Goal: Information Seeking & Learning: Learn about a topic

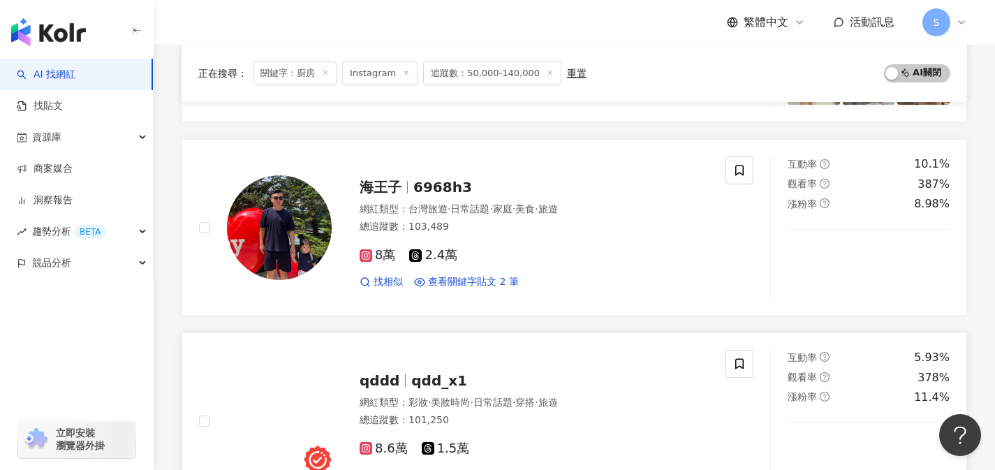
scroll to position [1263, 0]
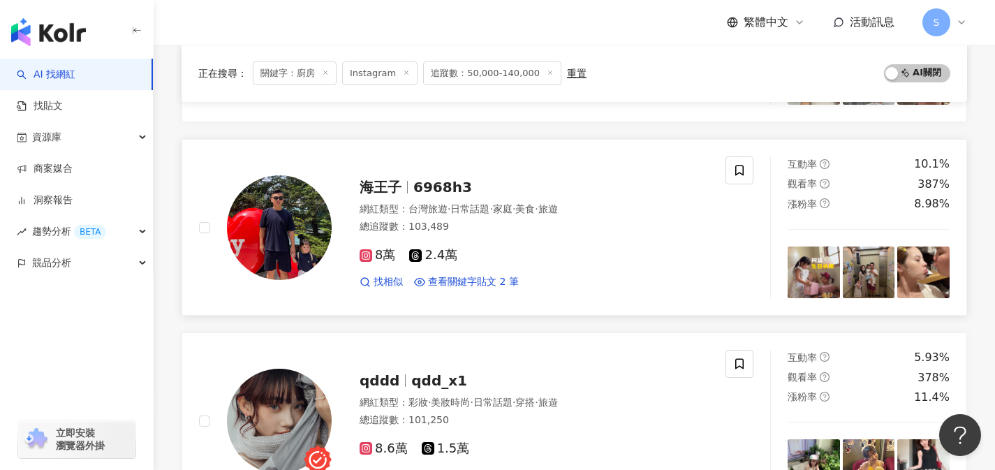
click at [502, 268] on div "8萬 2.4萬 找相似 查看關鍵字貼文 2 筆" at bounding box center [534, 263] width 349 height 52
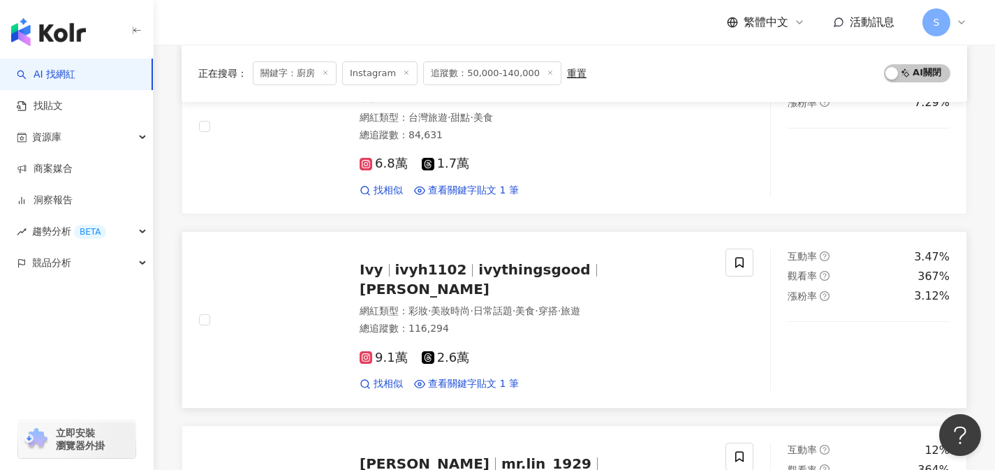
scroll to position [1968, 0]
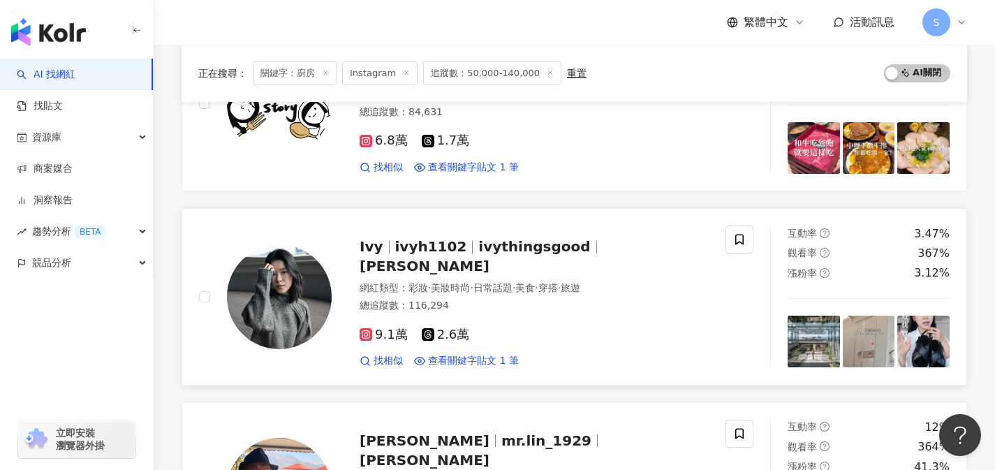
click at [512, 328] on div "9.1萬 2.6萬" at bounding box center [534, 335] width 349 height 15
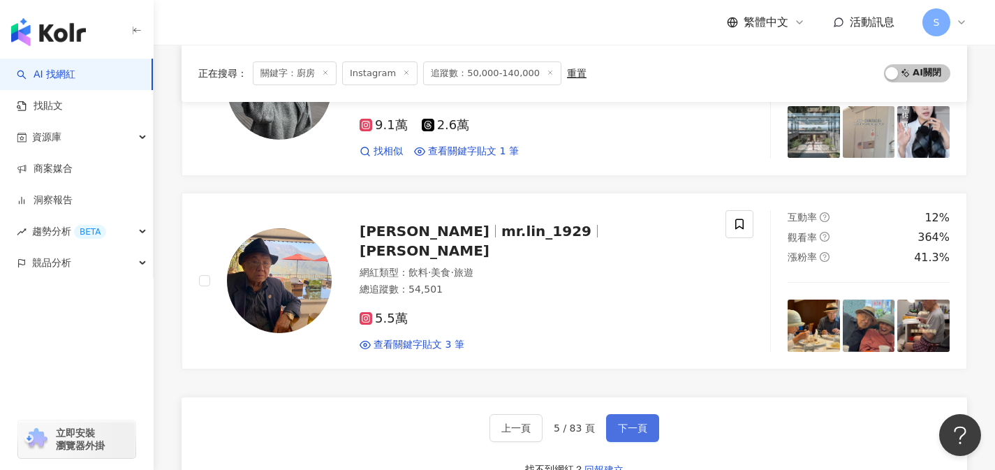
click at [646, 423] on button "下一頁" at bounding box center [632, 428] width 53 height 28
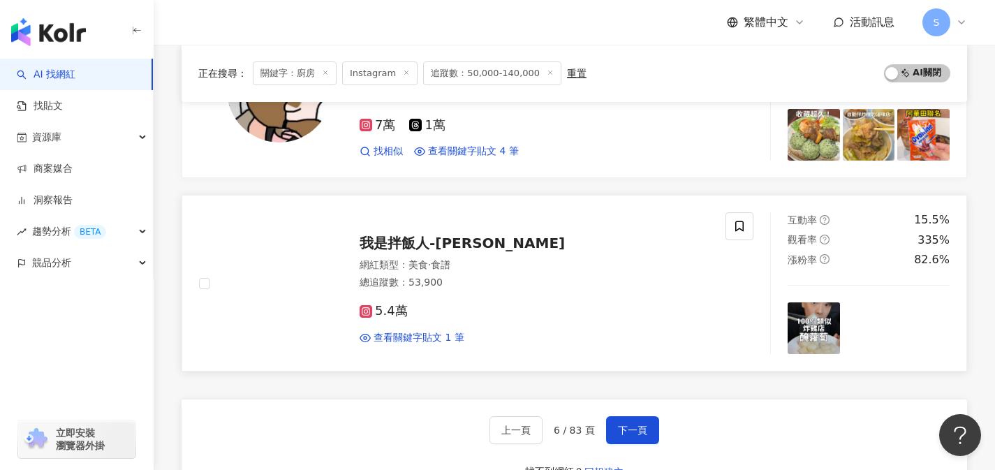
scroll to position [2270, 0]
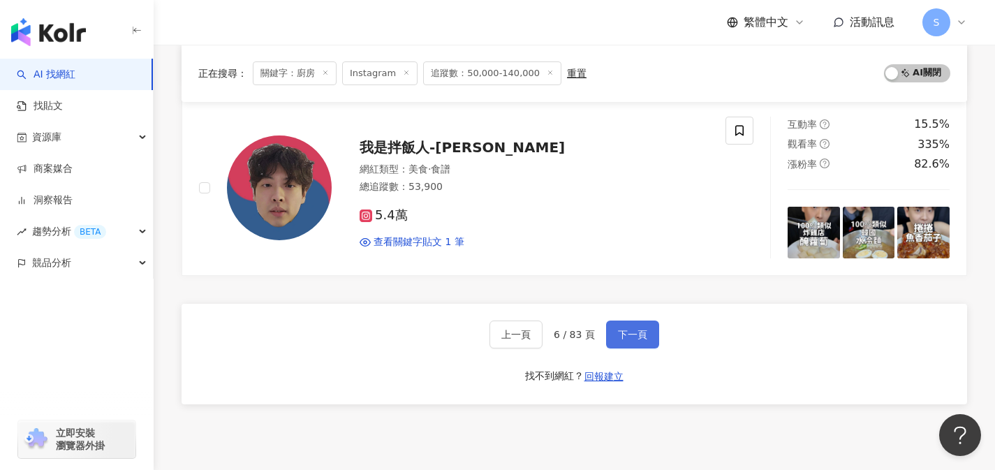
click at [614, 332] on button "下一頁" at bounding box center [632, 335] width 53 height 28
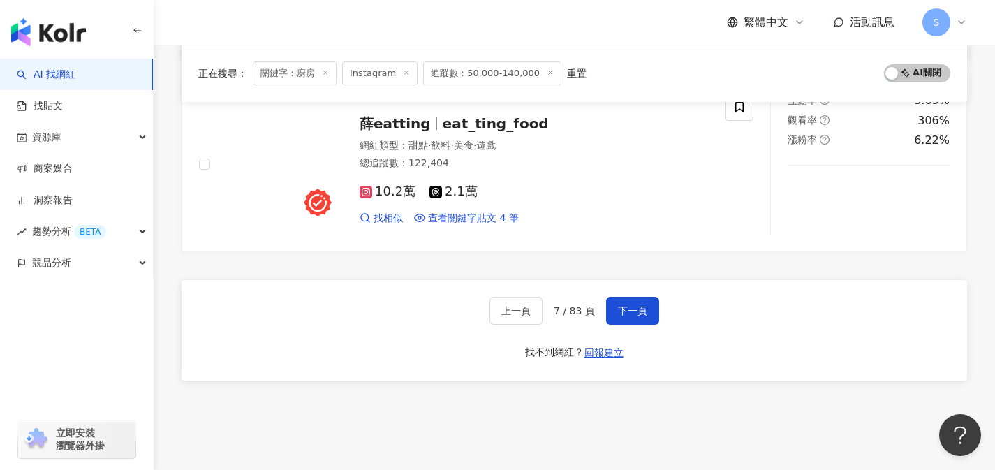
scroll to position [2319, 0]
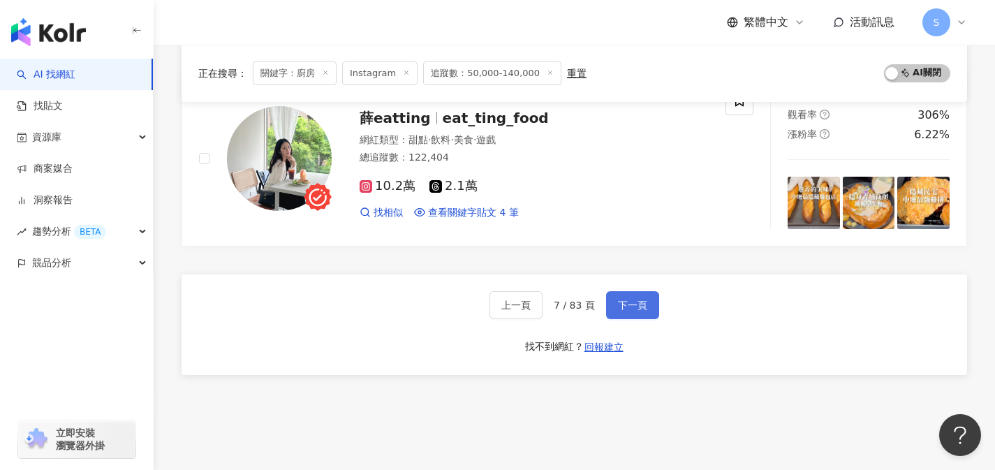
click at [612, 291] on button "下一頁" at bounding box center [632, 305] width 53 height 28
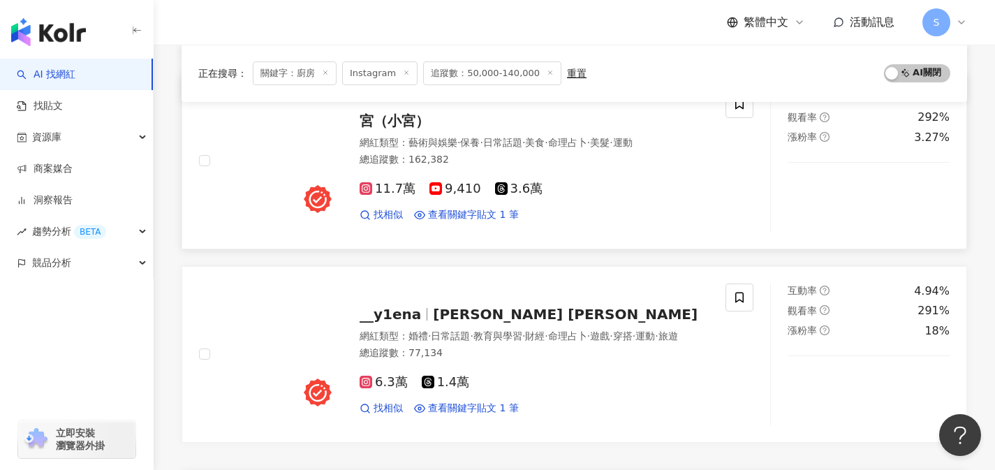
scroll to position [2281, 0]
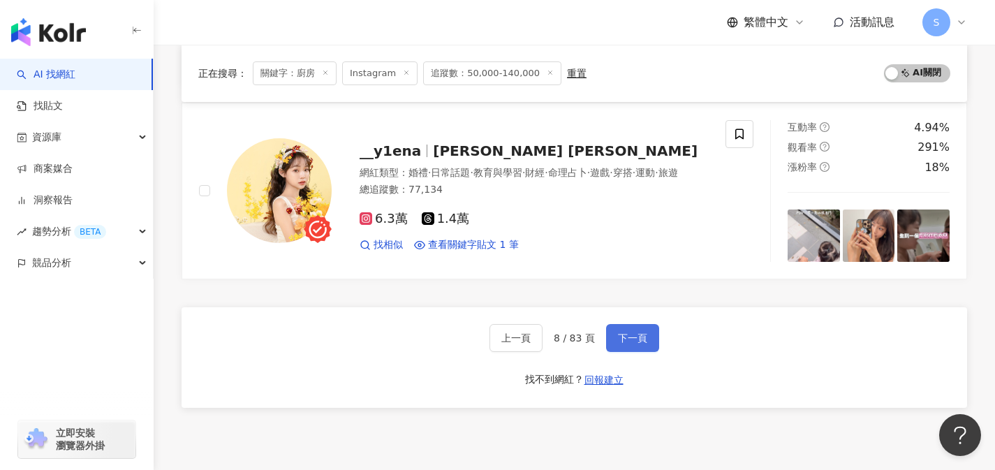
click at [618, 332] on span "下一頁" at bounding box center [632, 337] width 29 height 11
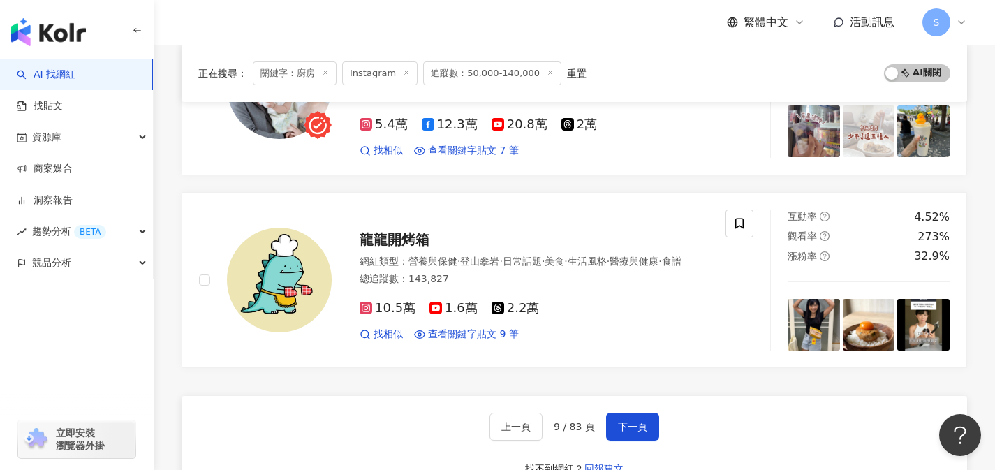
scroll to position [2337, 0]
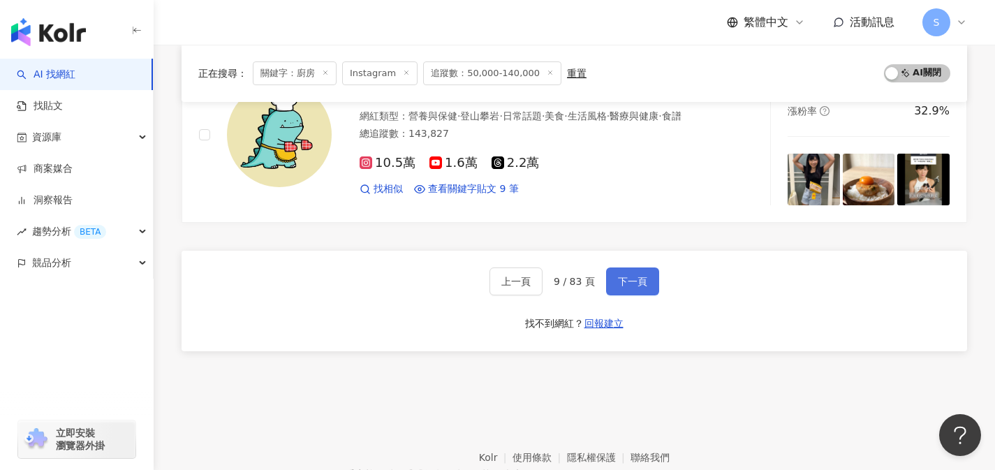
click at [642, 272] on button "下一頁" at bounding box center [632, 281] width 53 height 28
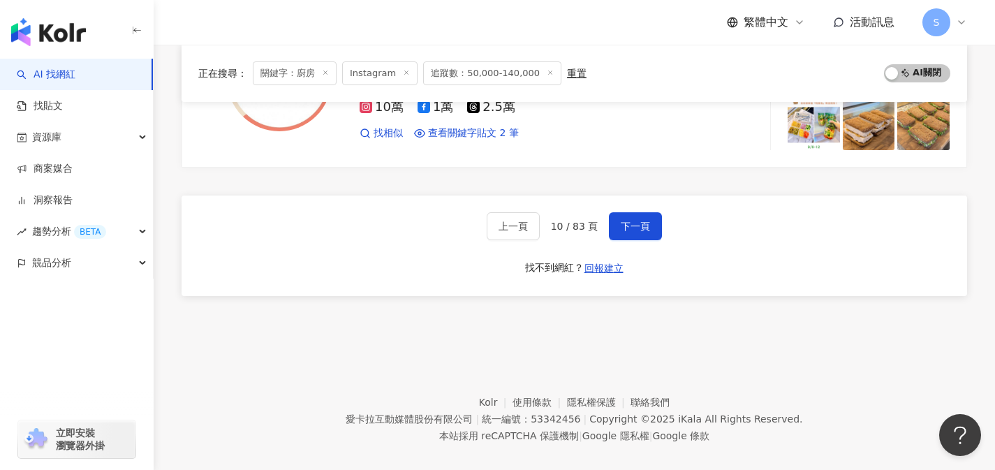
scroll to position [2388, 0]
click at [650, 232] on button "下一頁" at bounding box center [635, 225] width 53 height 28
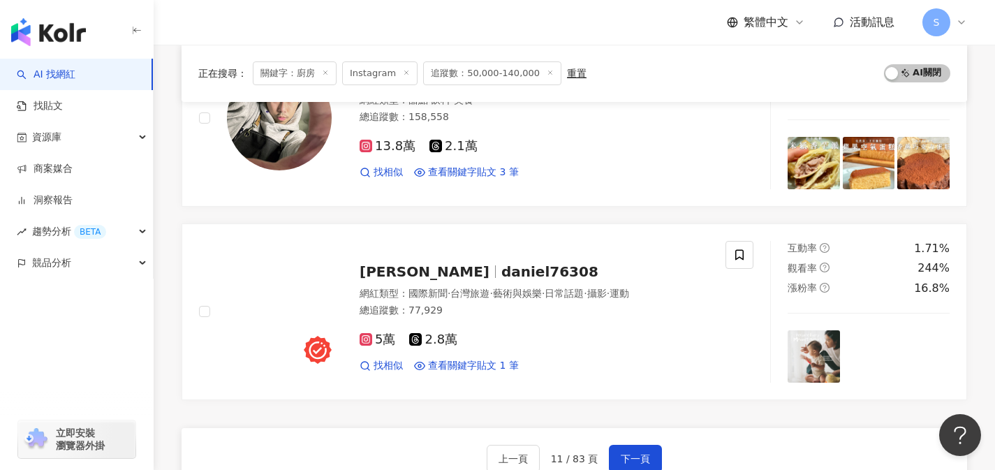
scroll to position [2210, 0]
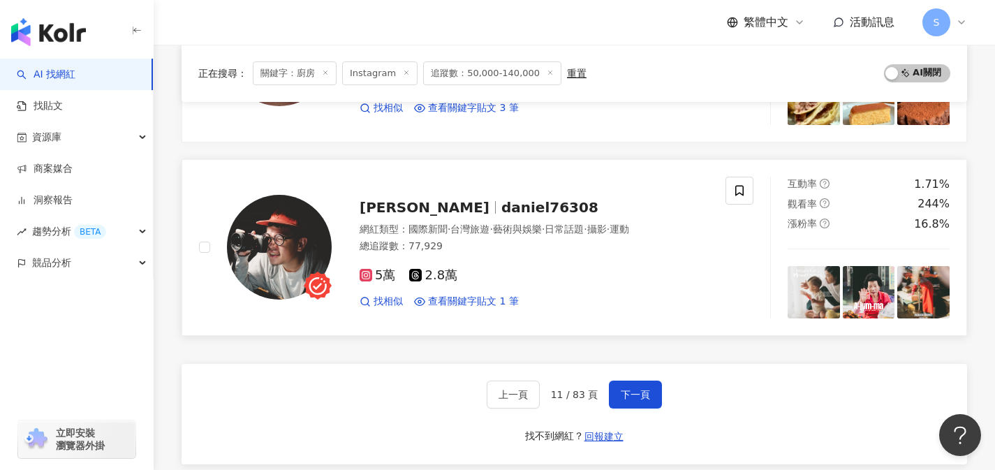
click at [502, 261] on div "5萬 2.8萬 找相似 查看關鍵字貼文 1 筆" at bounding box center [534, 283] width 349 height 52
click at [436, 249] on div "總追蹤數 ： 77,929" at bounding box center [534, 247] width 349 height 14
click at [656, 395] on button "下一頁" at bounding box center [635, 395] width 53 height 28
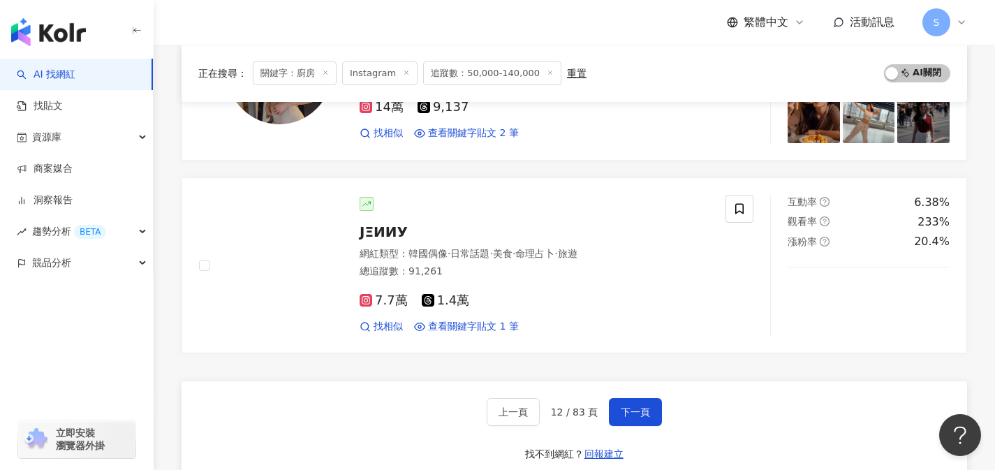
scroll to position [2277, 0]
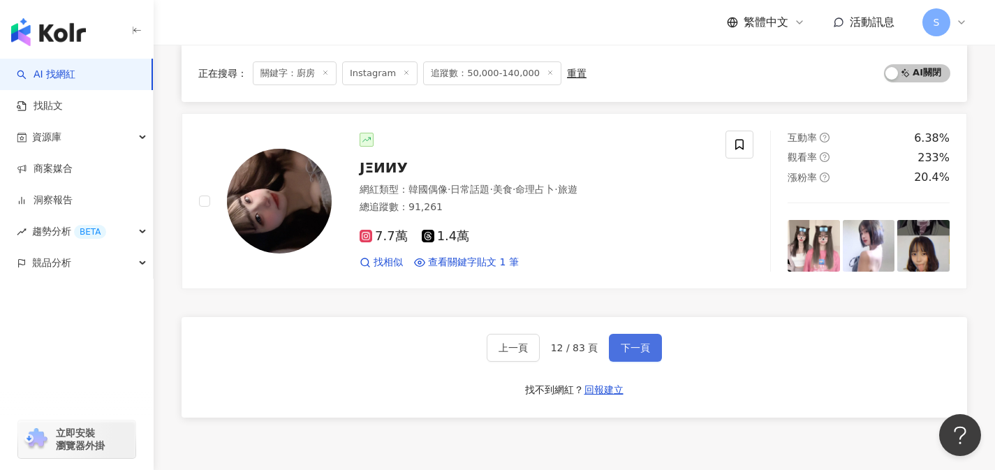
click at [635, 334] on button "下一頁" at bounding box center [635, 348] width 53 height 28
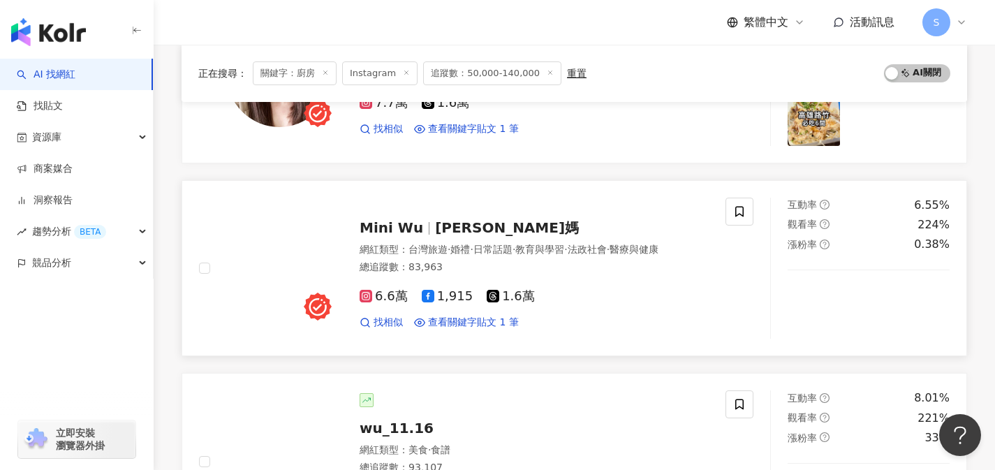
scroll to position [1251, 0]
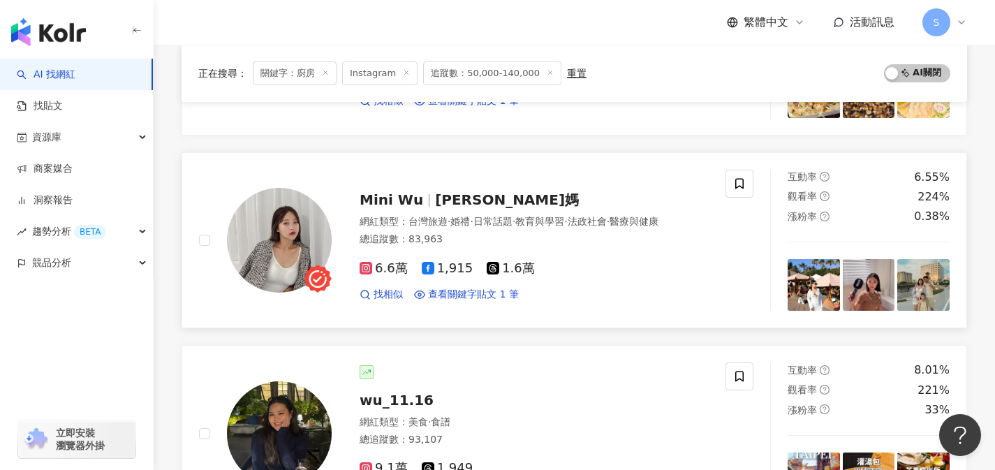
click at [511, 250] on div "6.6萬 1,915 1.6萬 找相似 查看關鍵字貼文 1 筆" at bounding box center [534, 276] width 349 height 52
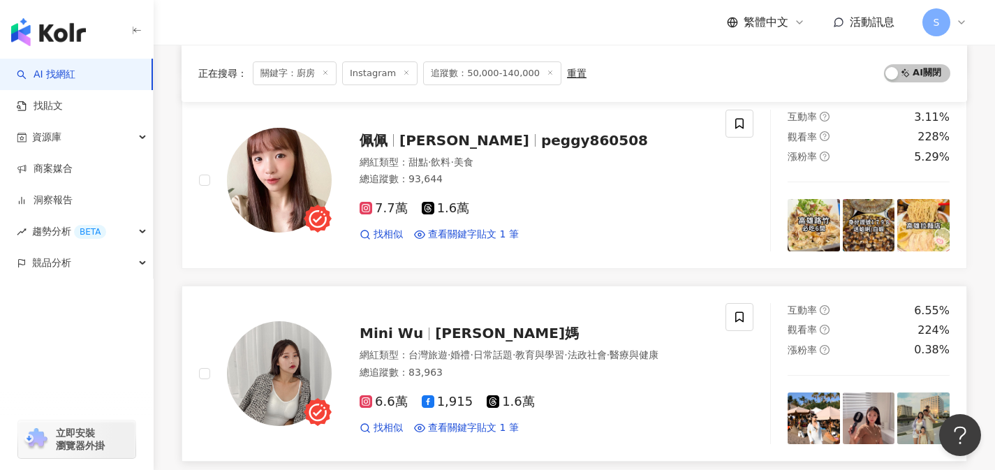
click at [461, 325] on span "小徹媽" at bounding box center [507, 333] width 144 height 17
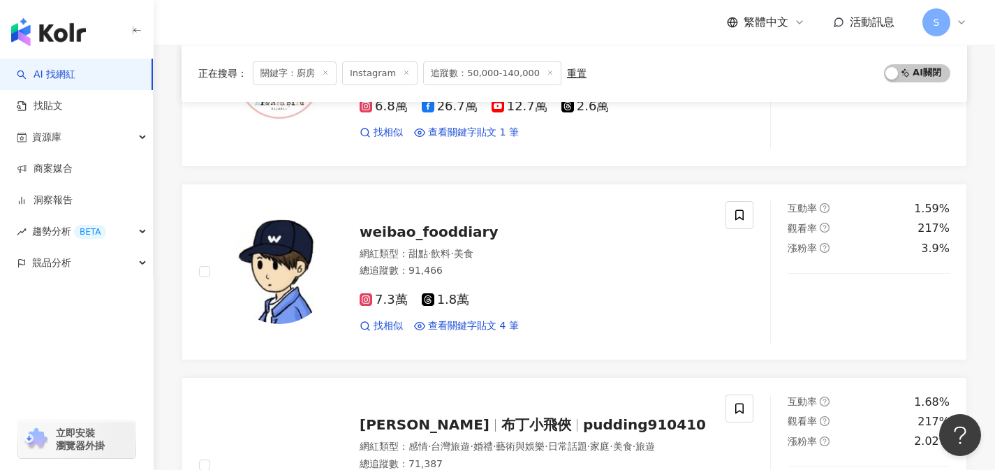
scroll to position [2395, 0]
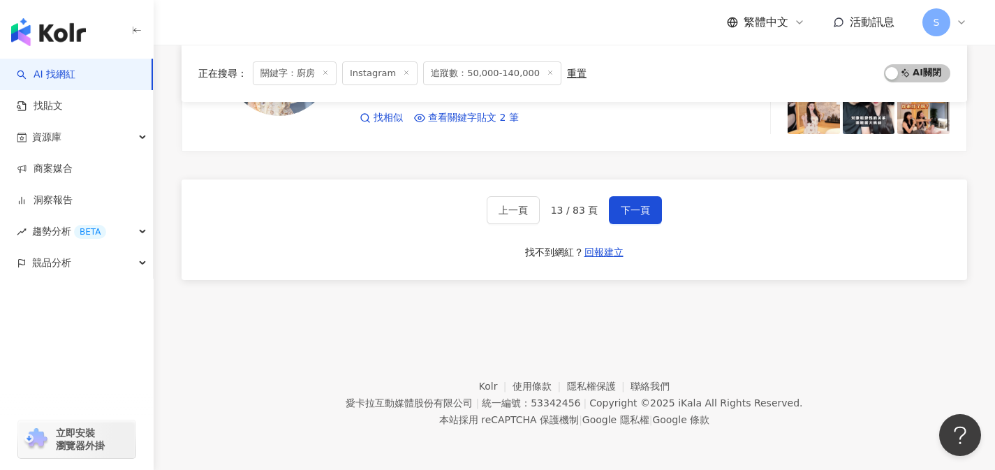
click at [525, 226] on div "上一頁 13 / 83 頁 下一頁 找不到網紅？ 回報建立" at bounding box center [575, 229] width 786 height 101
click at [524, 211] on span "上一頁" at bounding box center [513, 210] width 29 height 11
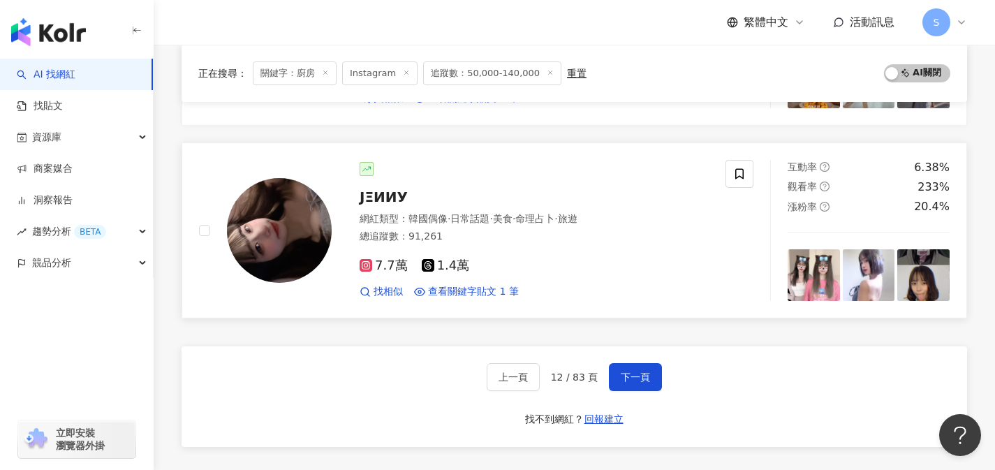
scroll to position [2394, 0]
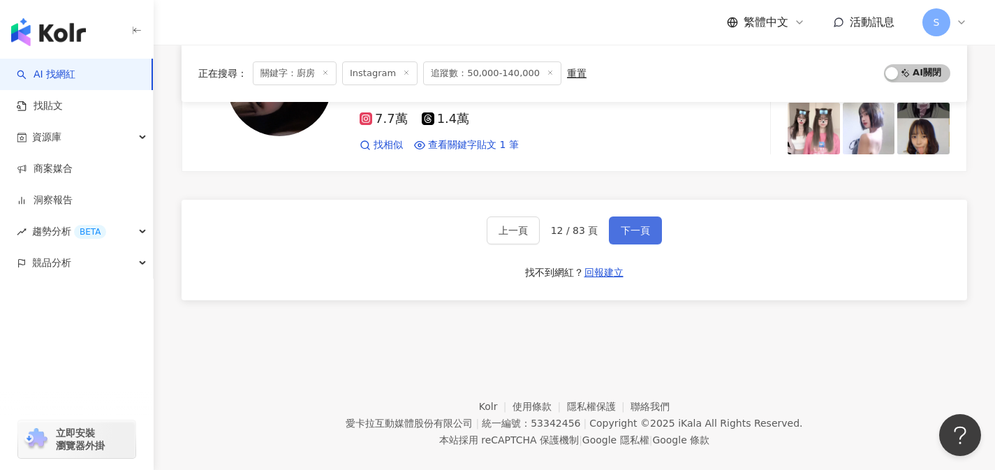
click at [640, 216] on button "下一頁" at bounding box center [635, 230] width 53 height 28
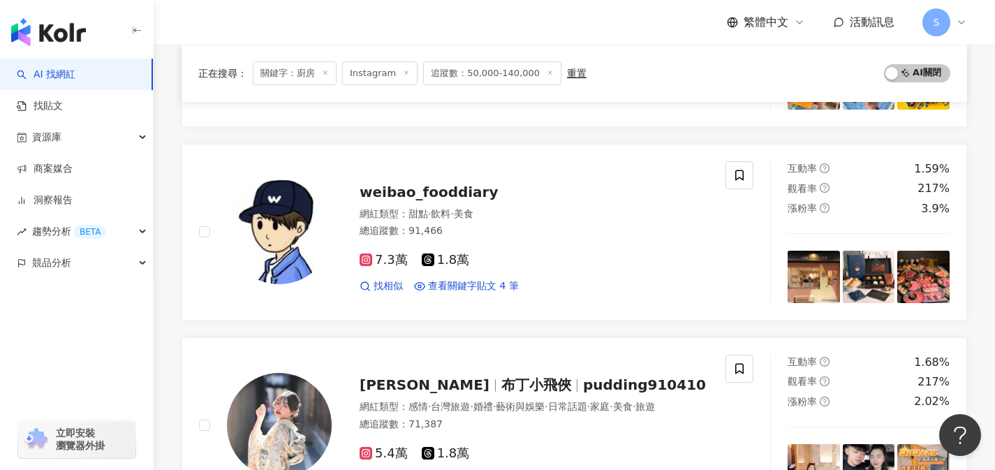
scroll to position [2367, 0]
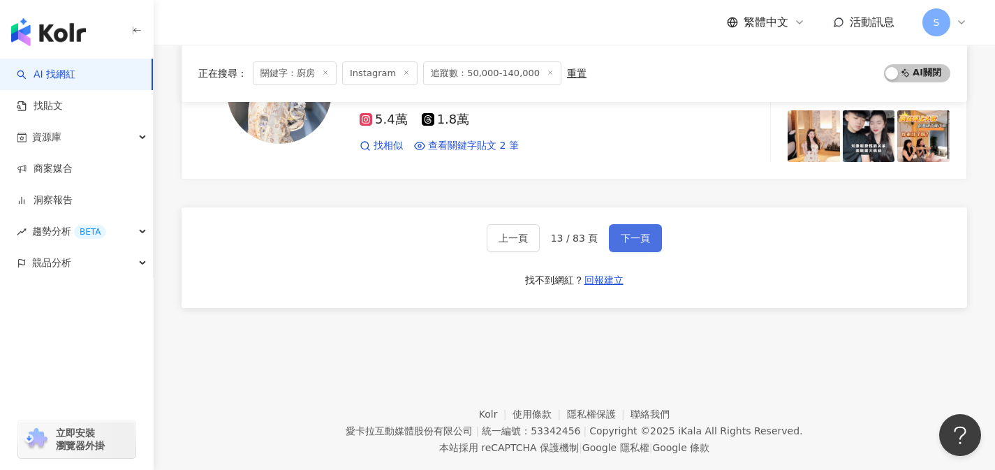
click at [646, 240] on span "下一頁" at bounding box center [635, 238] width 29 height 11
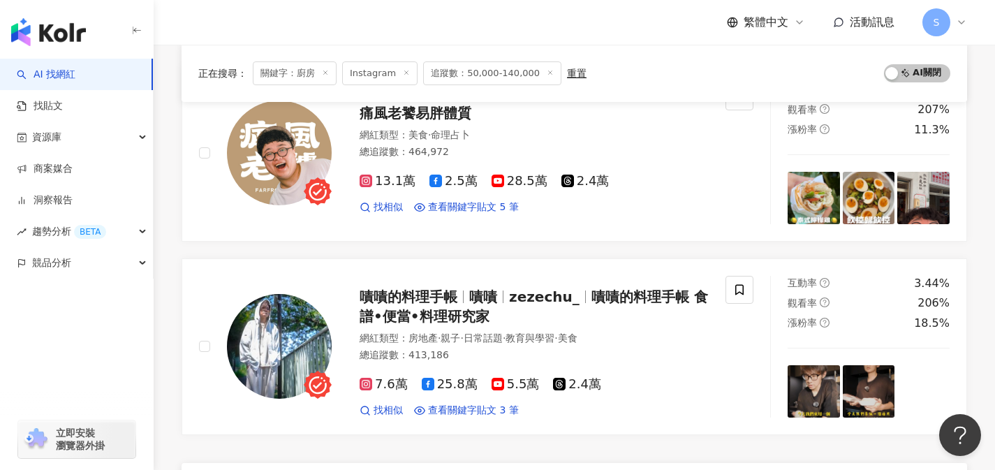
scroll to position [2219, 0]
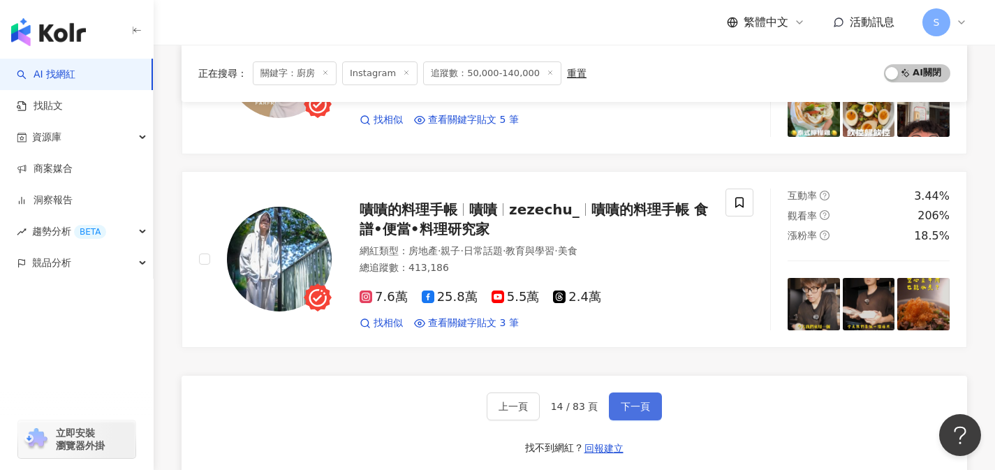
click at [617, 392] on button "下一頁" at bounding box center [635, 406] width 53 height 28
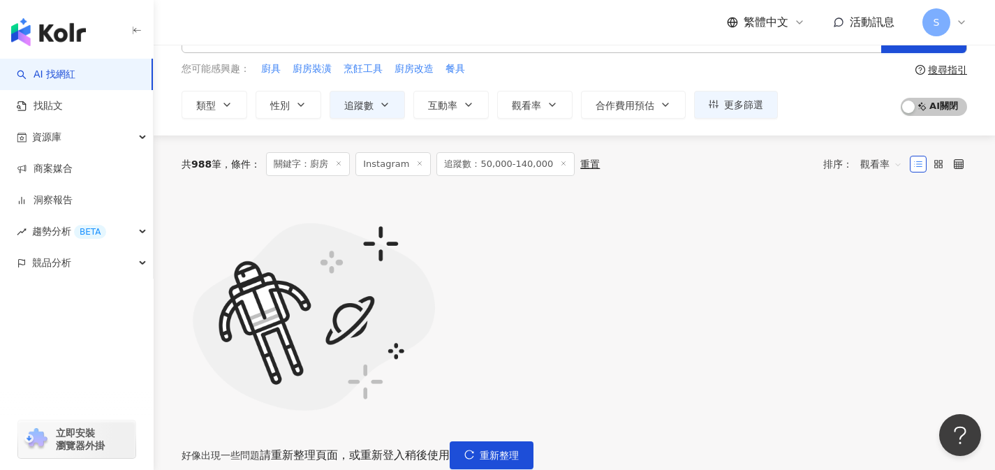
scroll to position [126, 0]
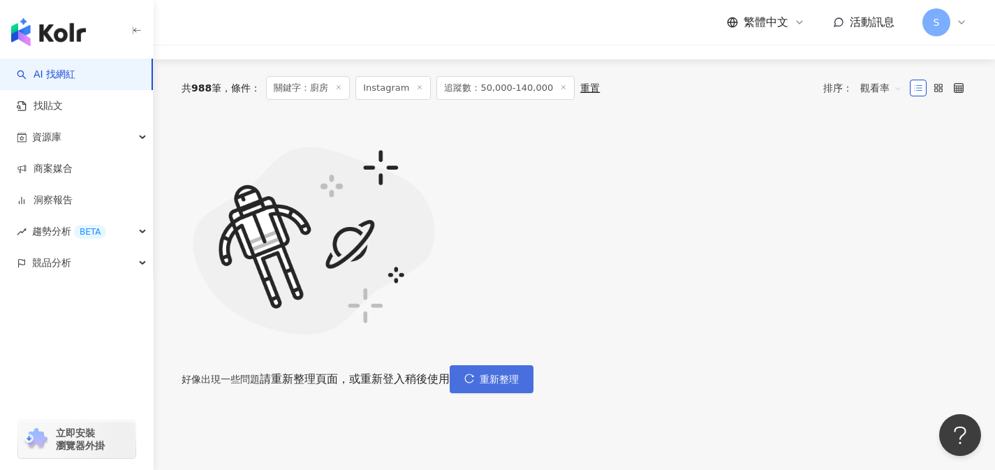
click at [519, 374] on span "重新整理" at bounding box center [499, 379] width 39 height 11
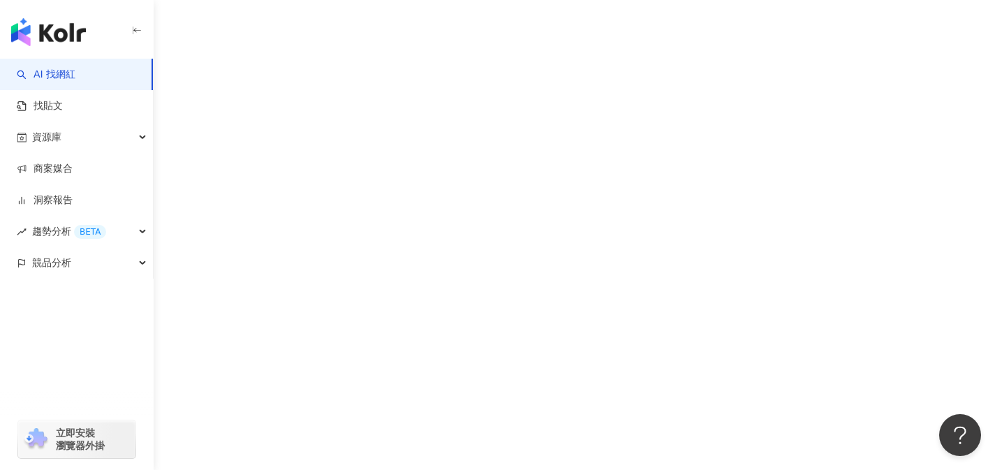
scroll to position [0, 0]
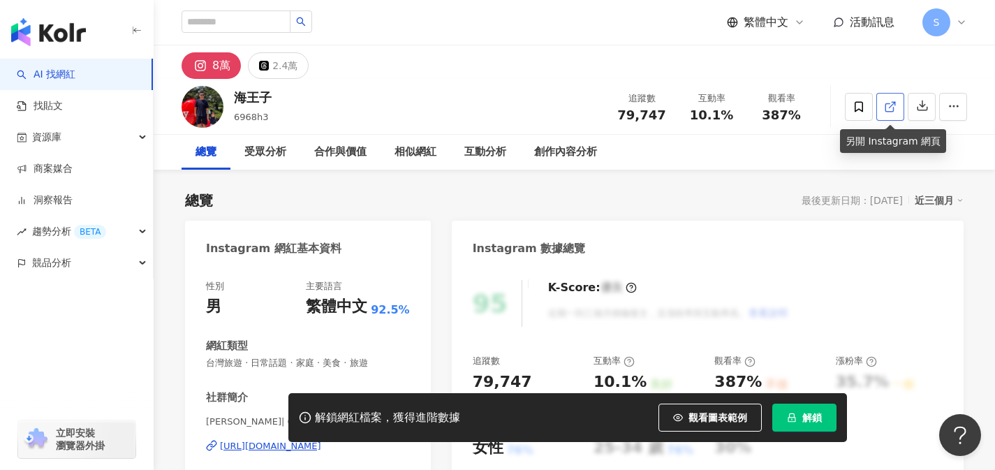
click at [886, 108] on icon at bounding box center [890, 107] width 13 height 13
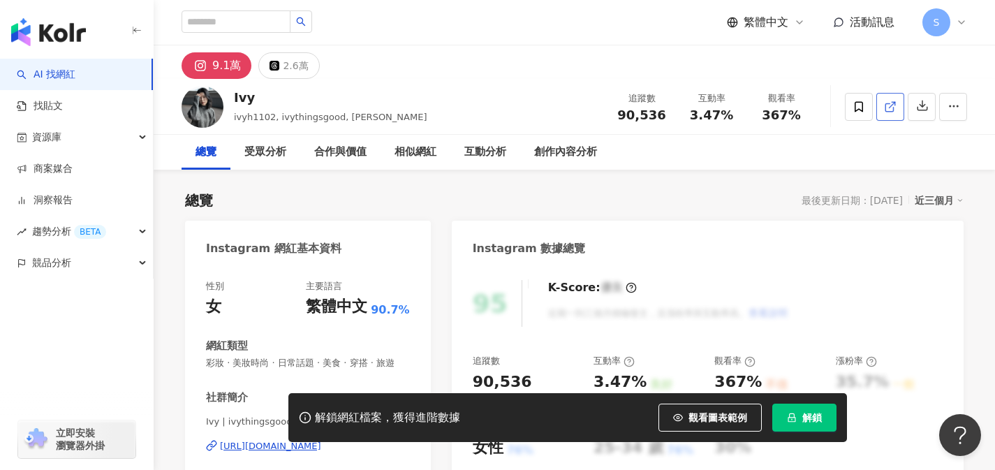
click at [889, 115] on link at bounding box center [890, 107] width 28 height 28
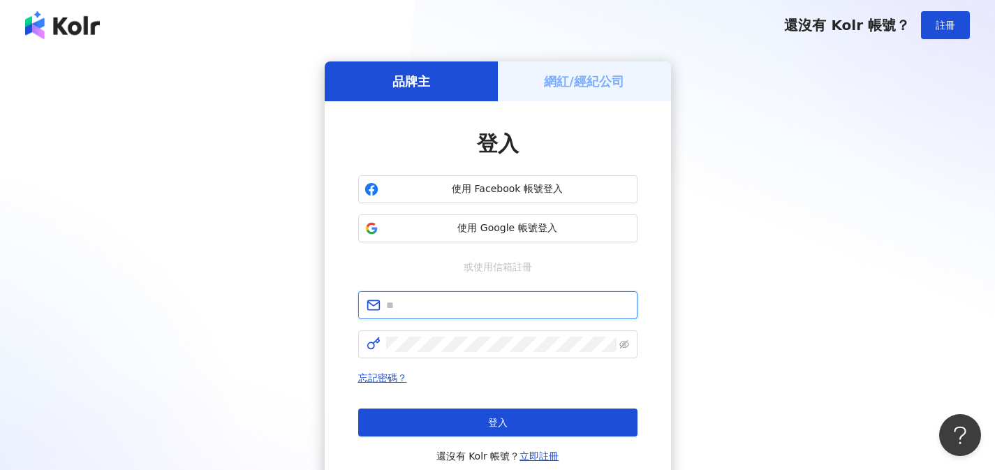
type input "**********"
click at [680, 279] on div "**********" at bounding box center [498, 276] width 962 height 431
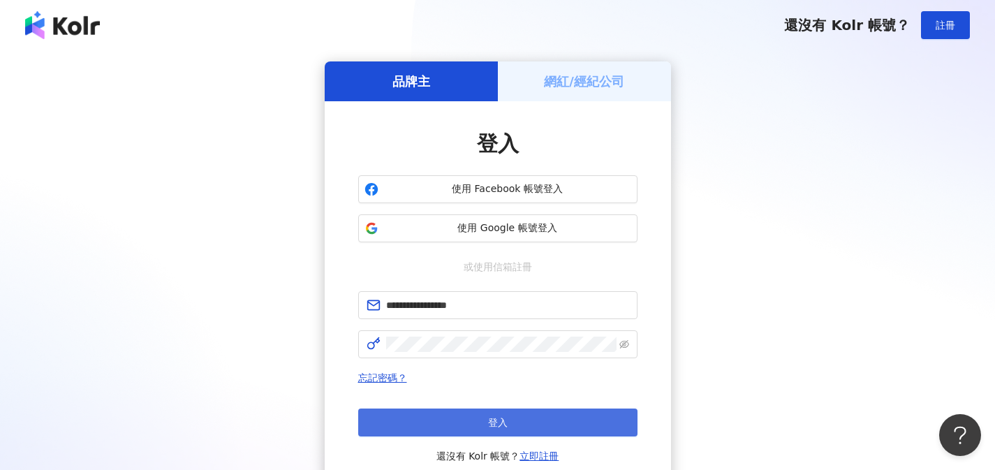
click at [508, 422] on button "登入" at bounding box center [497, 423] width 279 height 28
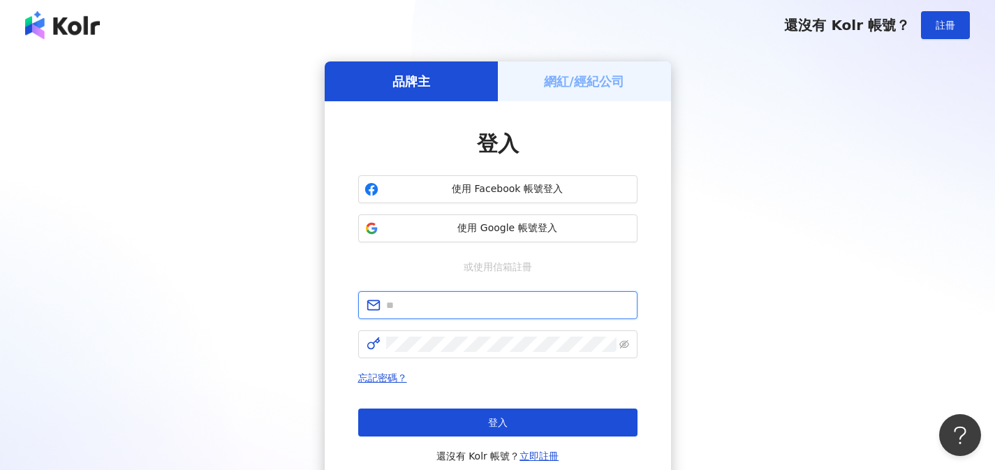
type input "**********"
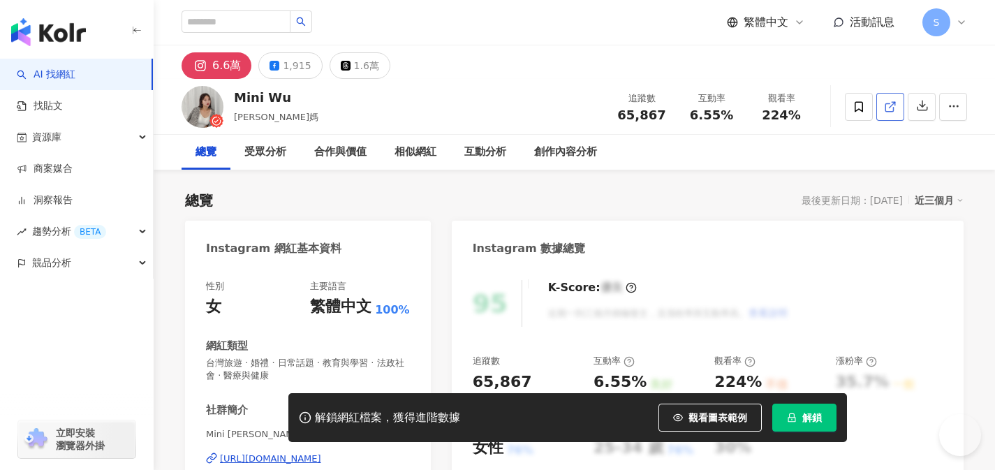
click at [887, 113] on span at bounding box center [890, 106] width 13 height 15
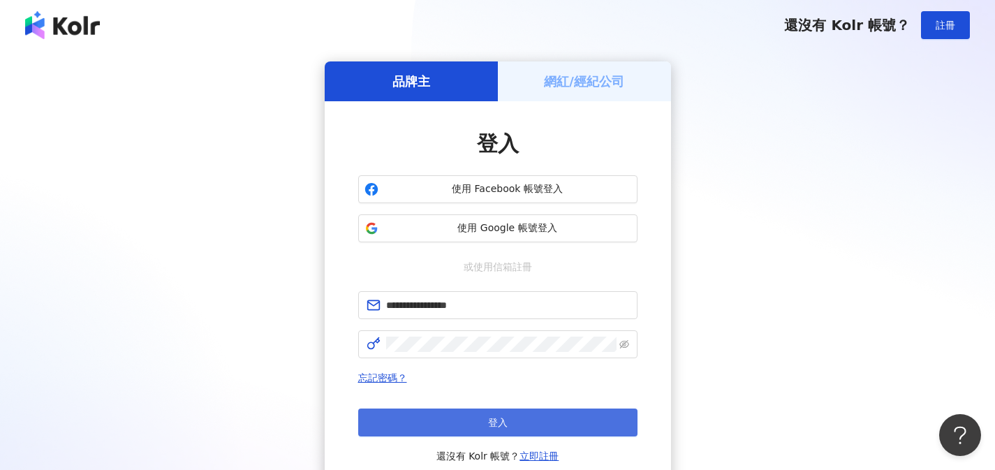
click at [529, 414] on button "登入" at bounding box center [497, 423] width 279 height 28
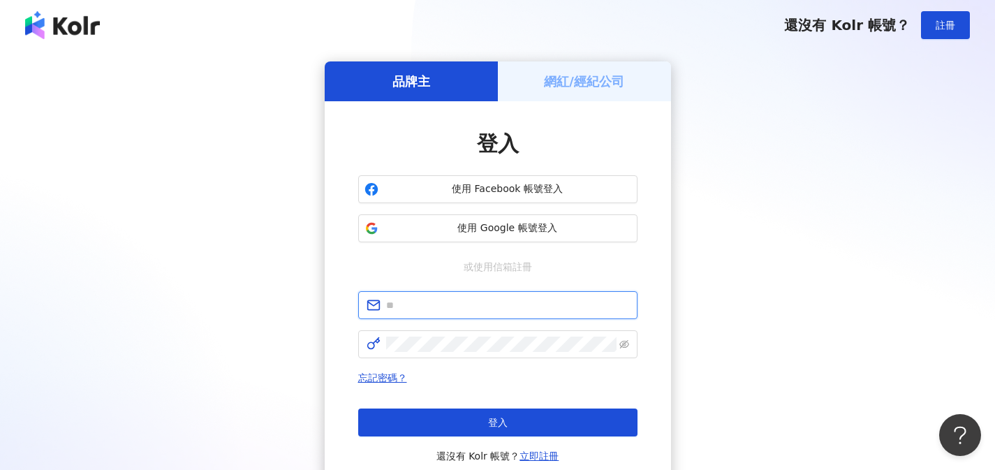
type input "**********"
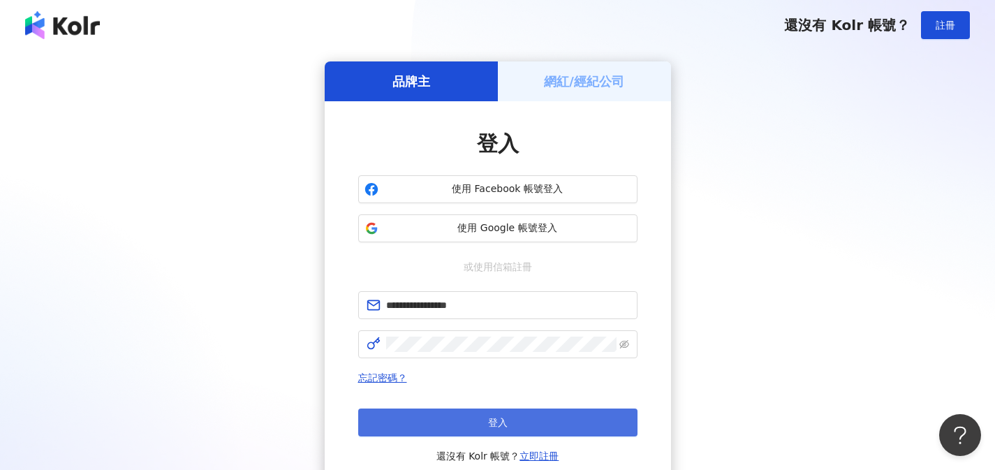
click at [501, 418] on span "登入" at bounding box center [498, 422] width 20 height 11
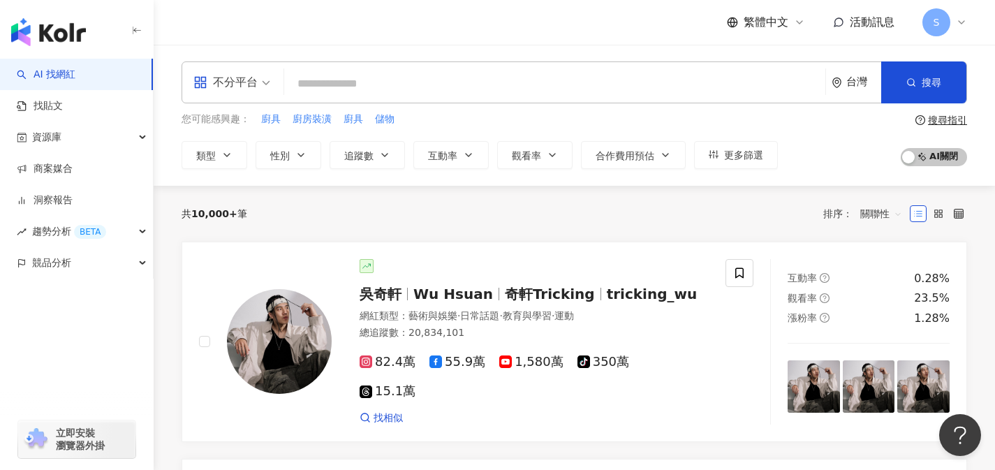
click at [557, 71] on input "search" at bounding box center [555, 84] width 530 height 27
click at [557, 84] on input "search" at bounding box center [555, 84] width 530 height 27
click at [261, 87] on span "不分平台" at bounding box center [231, 82] width 77 height 22
type input "********"
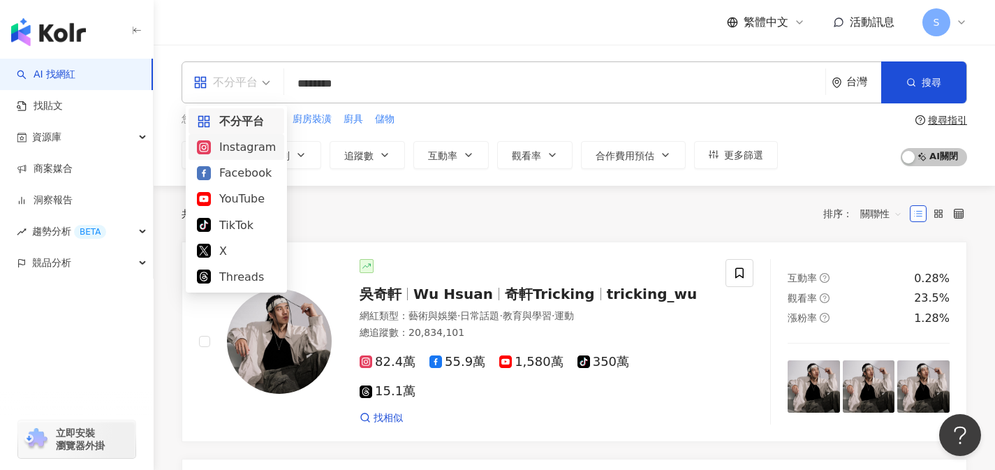
click at [244, 139] on div "Instagram" at bounding box center [236, 146] width 79 height 17
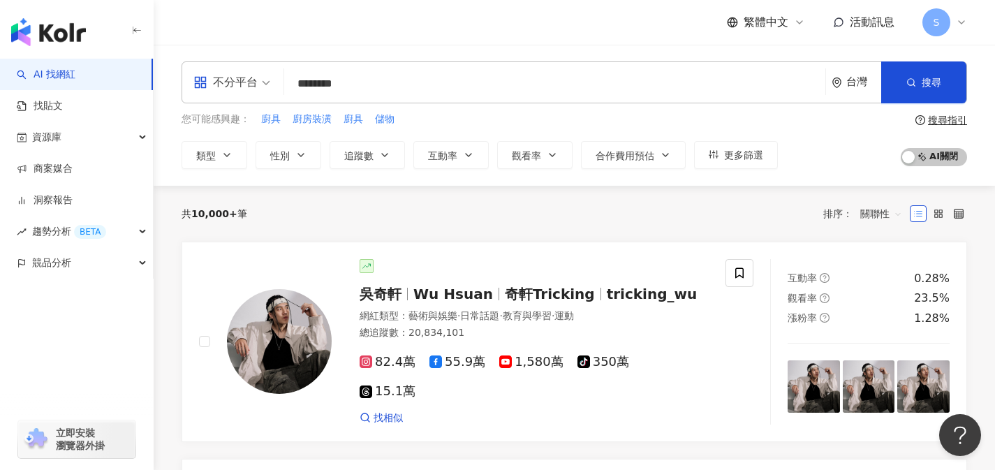
click at [248, 89] on div "不分平台" at bounding box center [225, 82] width 64 height 22
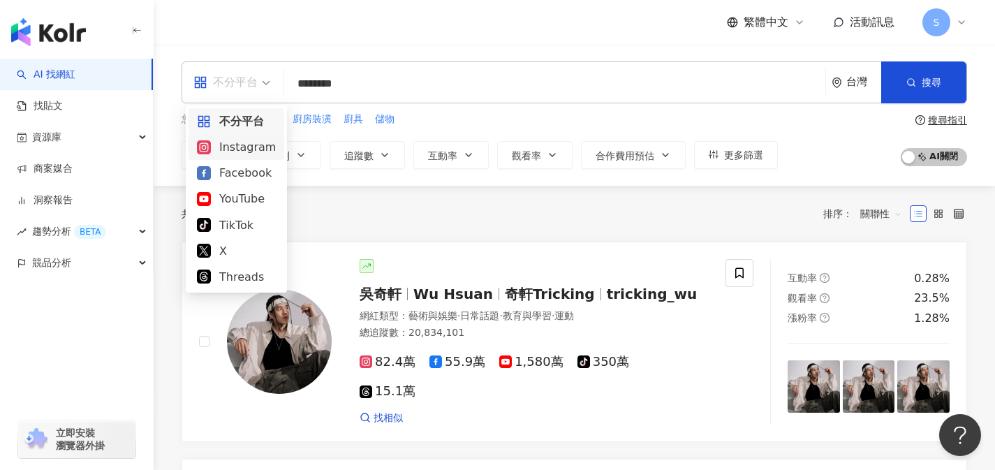
click at [242, 146] on div "Instagram" at bounding box center [236, 146] width 79 height 17
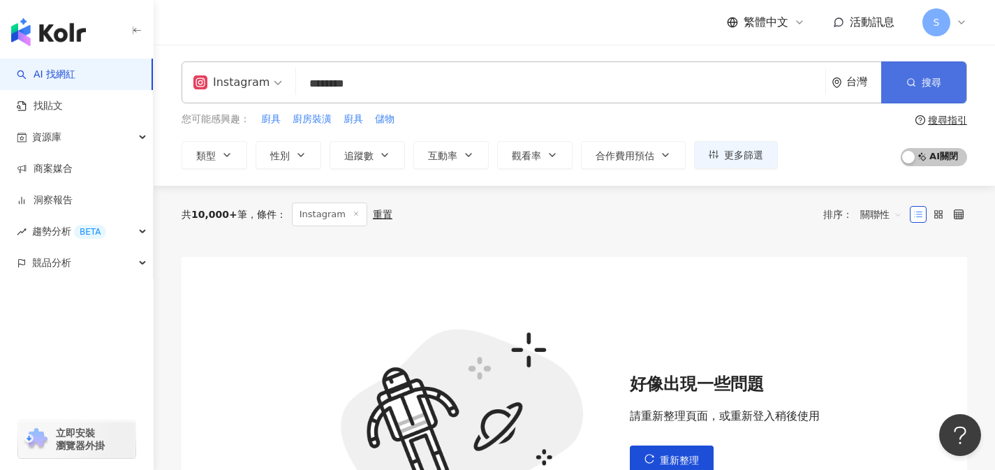
click at [945, 84] on button "搜尋" at bounding box center [923, 82] width 85 height 42
click at [363, 159] on span "追蹤數" at bounding box center [358, 155] width 29 height 11
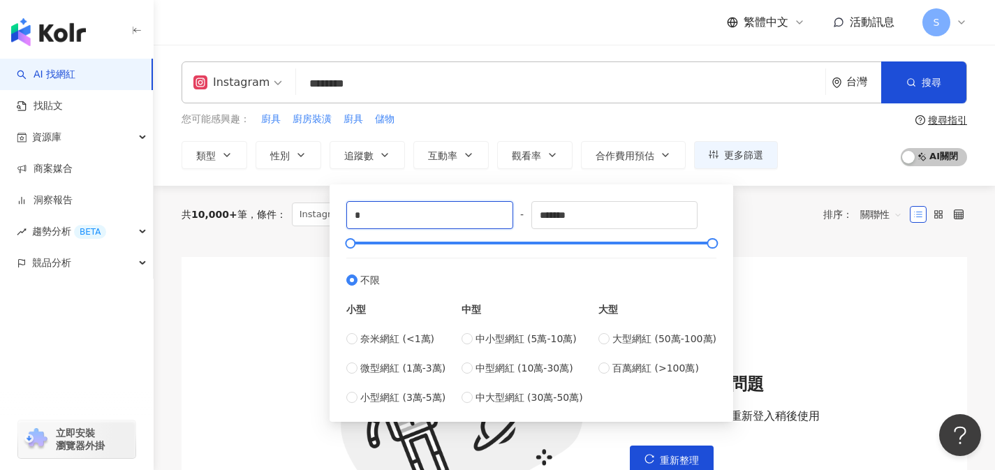
drag, startPoint x: 382, startPoint y: 217, endPoint x: 312, endPoint y: 210, distance: 70.2
click at [312, 210] on main "Instagram ******** 台灣 搜尋 loading 搜尋名稱、敘述、貼文含有關鍵字 “ 廚房 裝潢 無印 ” 的網紅 您可能感興趣： 廚具 廚房…" at bounding box center [574, 335] width 841 height 580
type input "*"
type input "*****"
drag, startPoint x: 603, startPoint y: 215, endPoint x: 436, endPoint y: 208, distance: 167.0
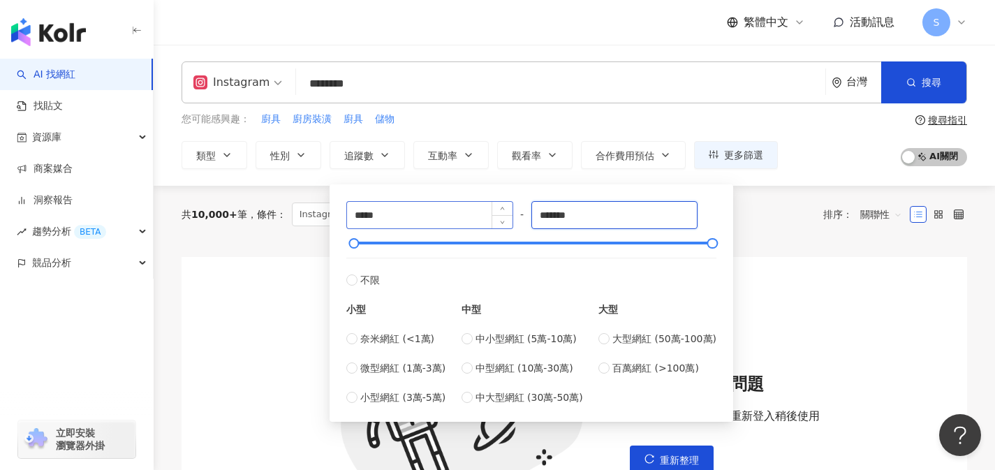
click at [436, 208] on div "***** - ******* 不限 小型 奈米網紅 (<1萬) 微型網紅 (1萬-3萬) 小型網紅 (3萬-5萬) 中型 中小型網紅 (5萬-10萬) 中型…" at bounding box center [531, 303] width 370 height 204
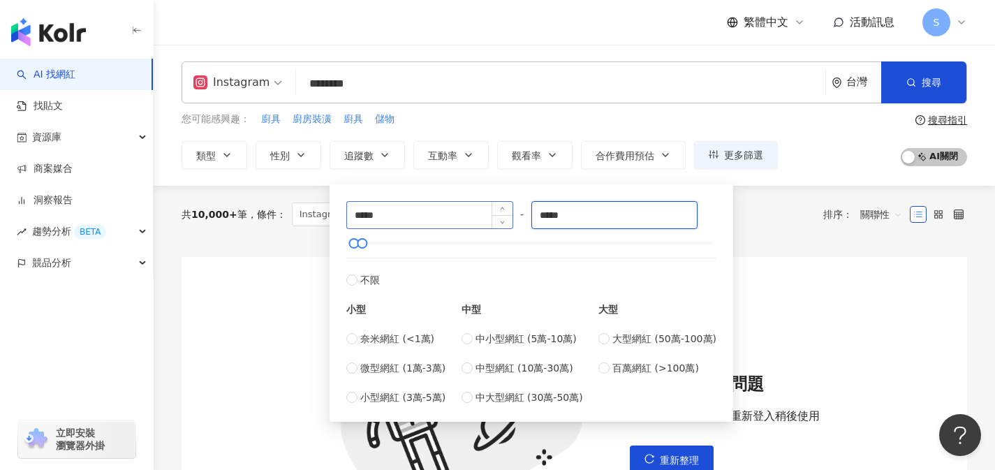
type input "*****"
click at [786, 221] on div "共 10,000+ 筆 條件 ： Instagram 重置 排序： 關聯性" at bounding box center [575, 215] width 786 height 24
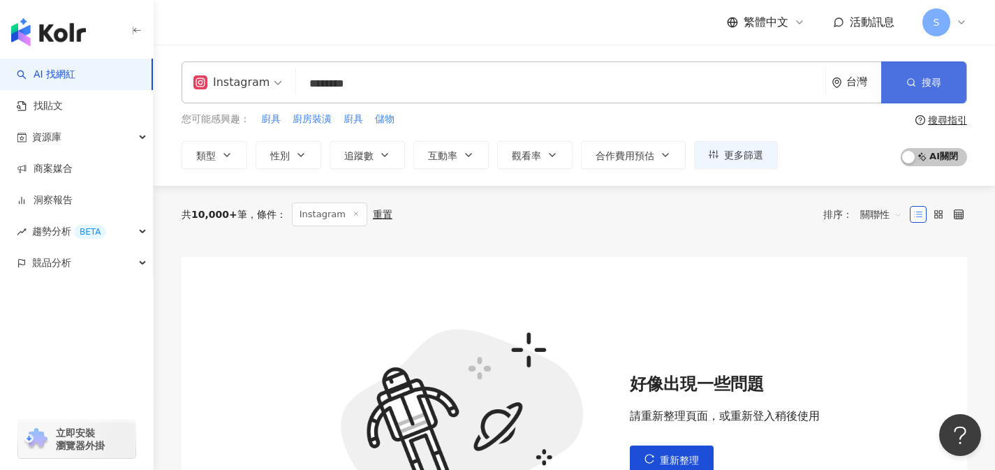
click at [909, 91] on button "搜尋" at bounding box center [923, 82] width 85 height 42
